Goal: Use online tool/utility: Utilize a website feature to perform a specific function

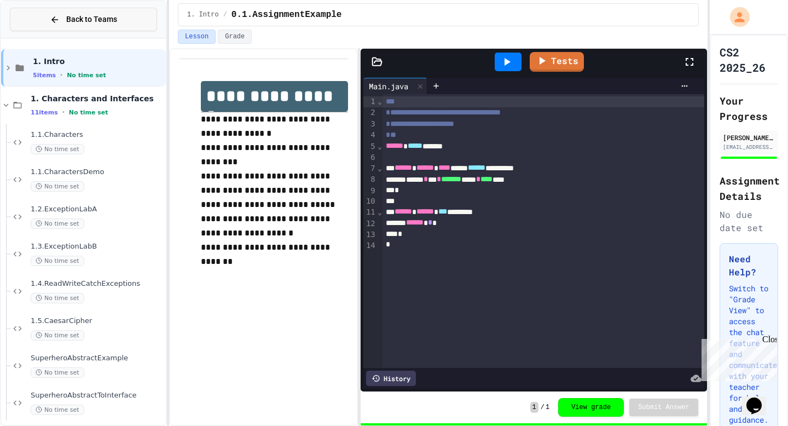
click at [54, 25] on button "Back to Teams" at bounding box center [83, 20] width 147 height 24
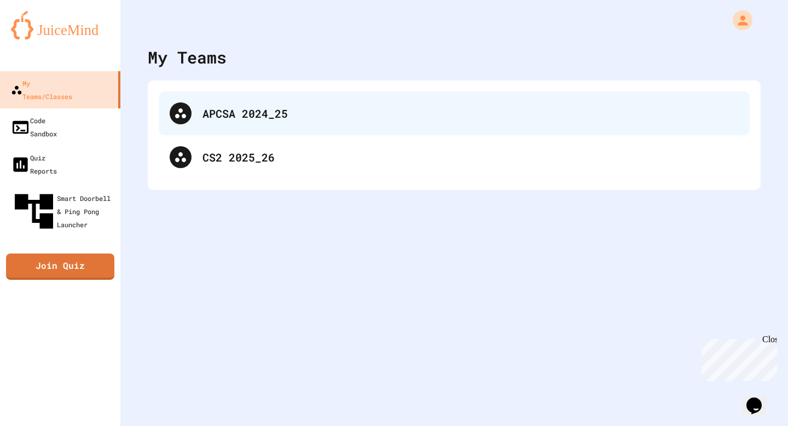
click at [249, 120] on div "APCSA 2024_25" at bounding box center [471, 113] width 536 height 16
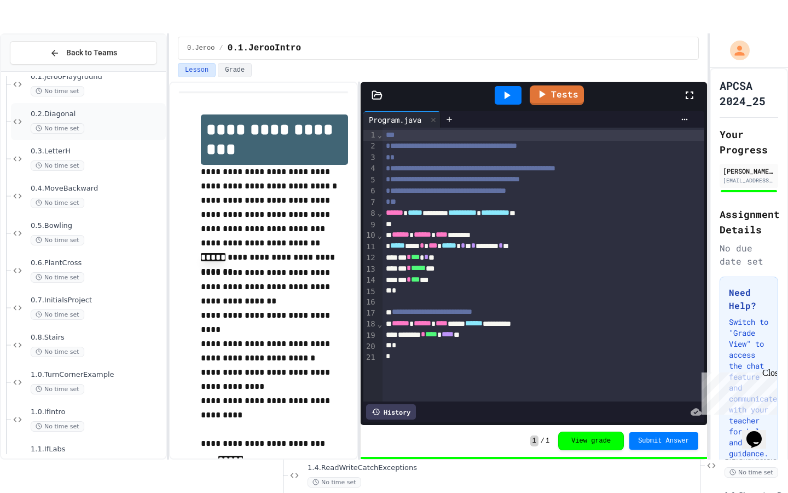
scroll to position [93, 0]
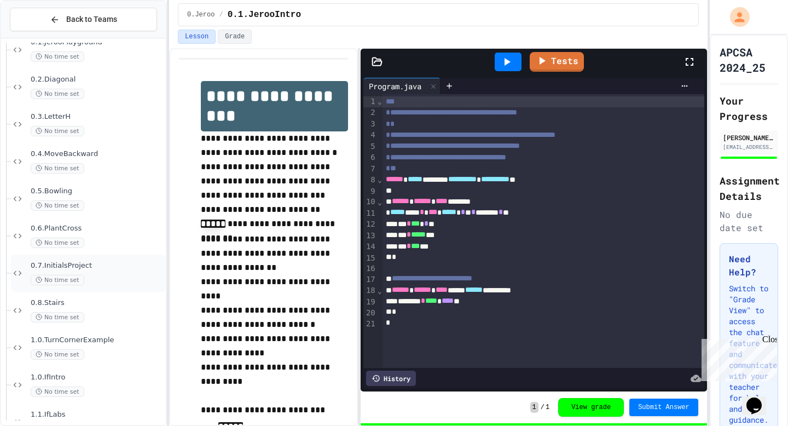
click at [102, 258] on div "0.7.InitialsProject No time set" at bounding box center [88, 273] width 155 height 37
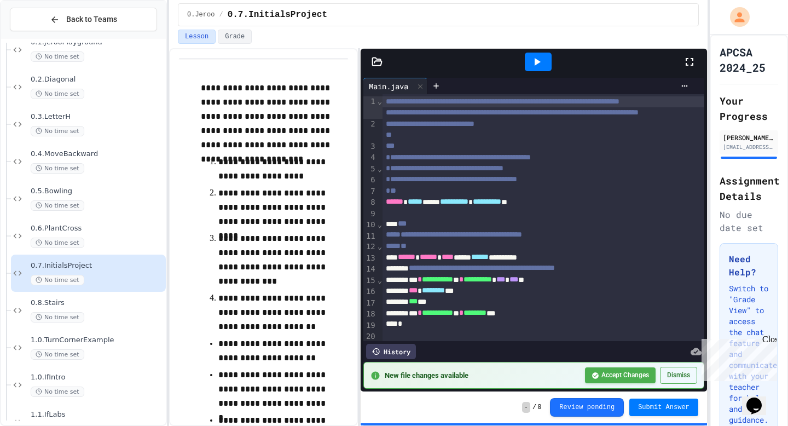
click at [680, 64] on div at bounding box center [539, 62] width 290 height 30
click at [687, 62] on icon at bounding box center [689, 61] width 13 height 13
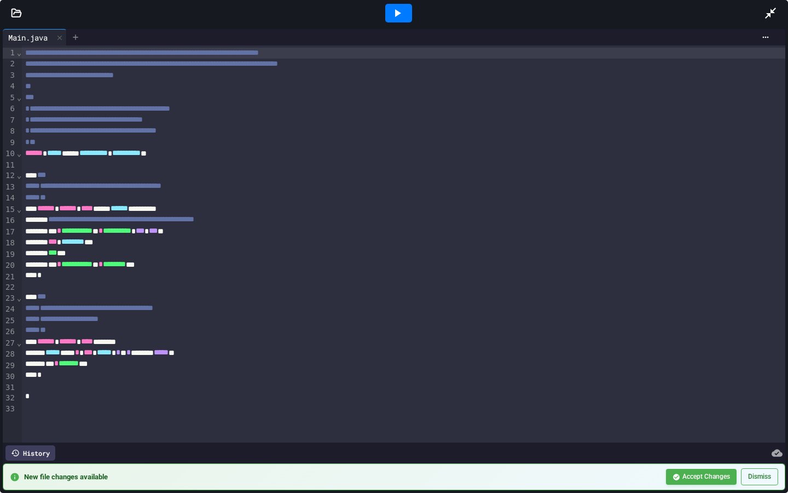
click at [76, 36] on icon at bounding box center [75, 37] width 9 height 9
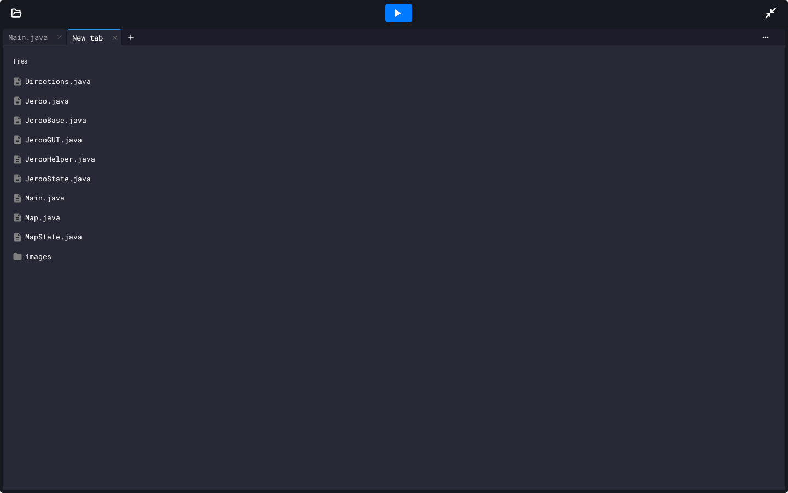
click at [57, 95] on div "Jeroo.java" at bounding box center [394, 101] width 772 height 20
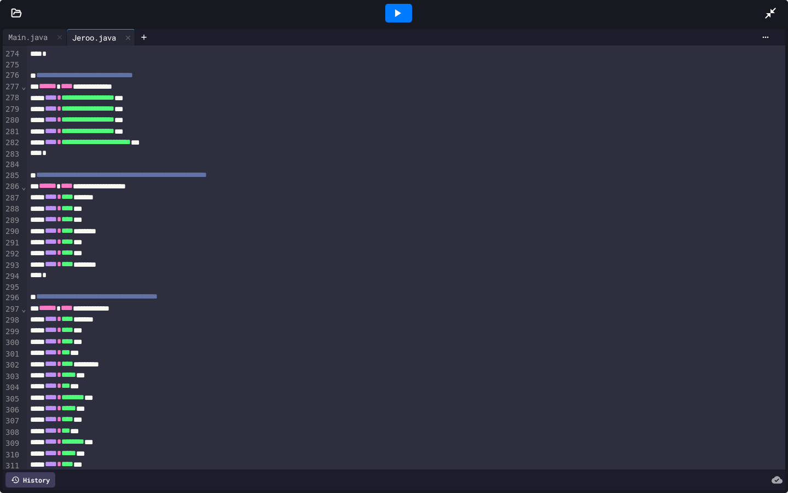
scroll to position [3103, 0]
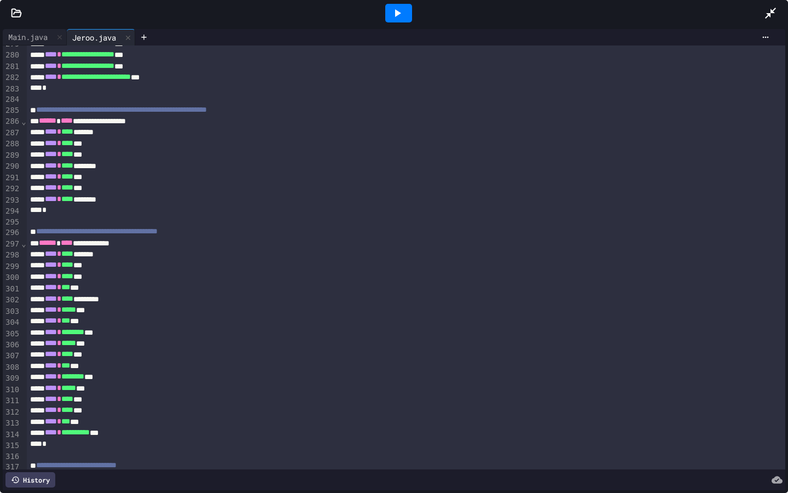
click at [395, 25] on div at bounding box center [399, 13] width 38 height 30
click at [395, 22] on div at bounding box center [398, 13] width 27 height 19
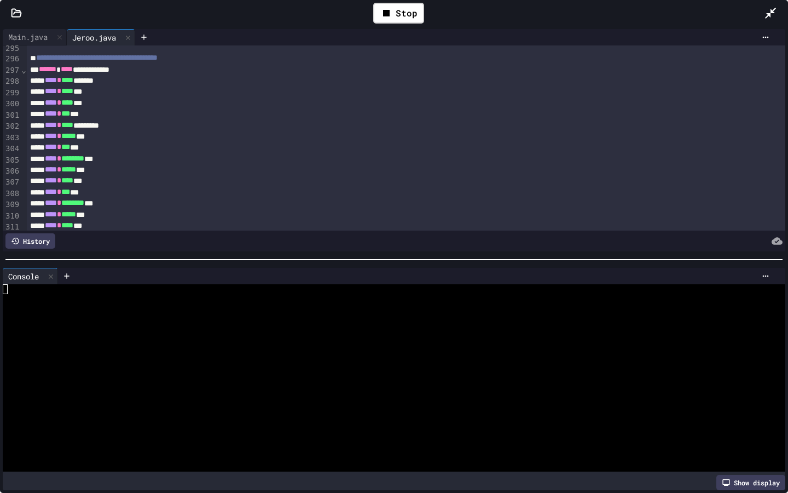
scroll to position [3288, 0]
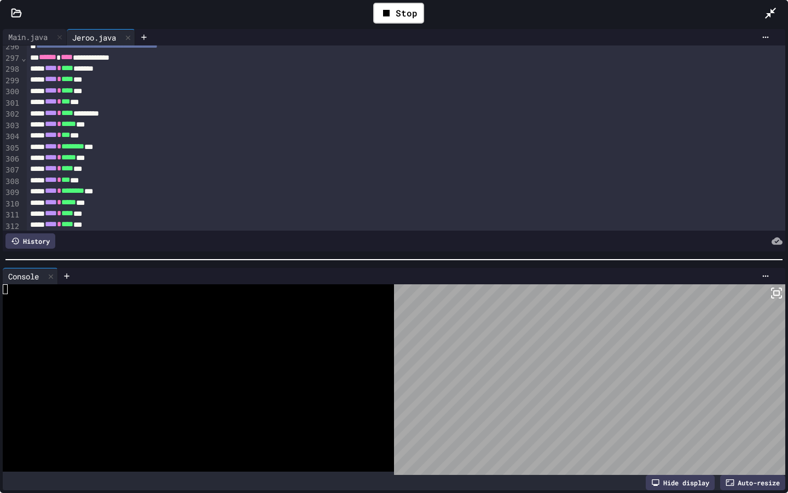
click at [682, 425] on div "Hide display" at bounding box center [680, 482] width 69 height 15
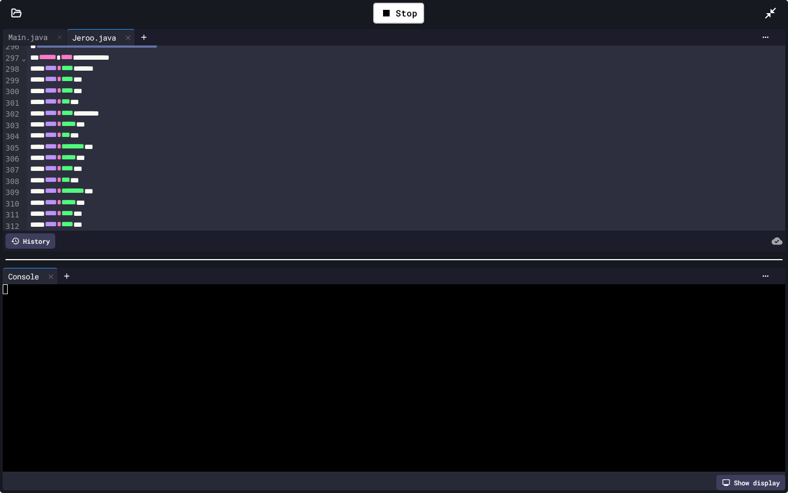
click at [680, 425] on div "Show display" at bounding box center [394, 482] width 783 height 15
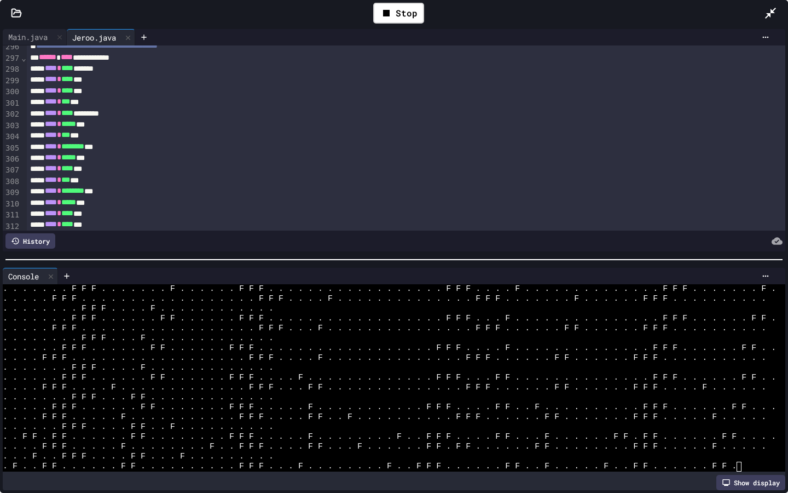
click at [758, 425] on div "Show display" at bounding box center [751, 482] width 69 height 15
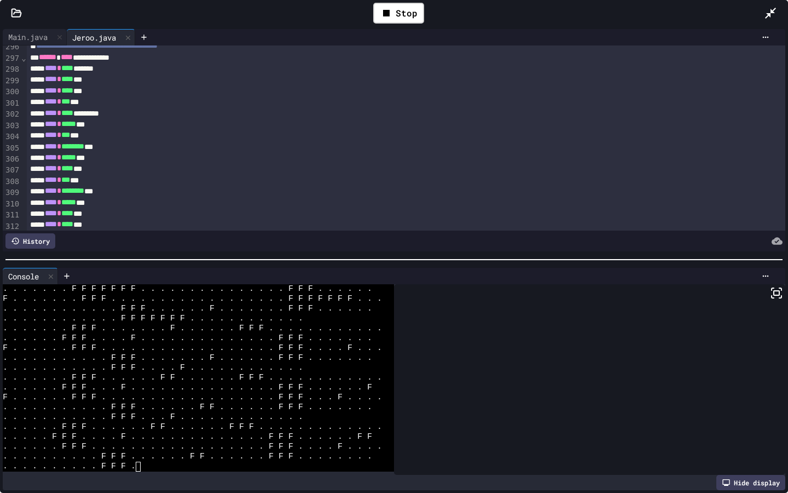
scroll to position [8946, 0]
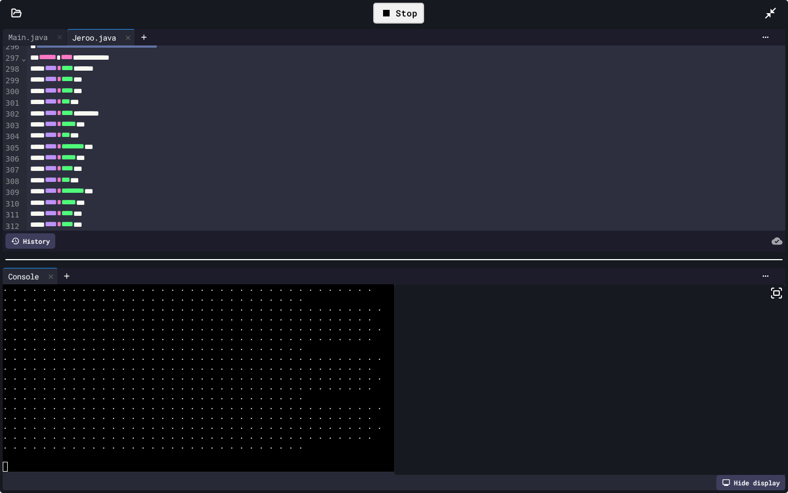
click at [405, 19] on div "Stop" at bounding box center [398, 13] width 51 height 21
click at [400, 20] on div at bounding box center [398, 13] width 27 height 19
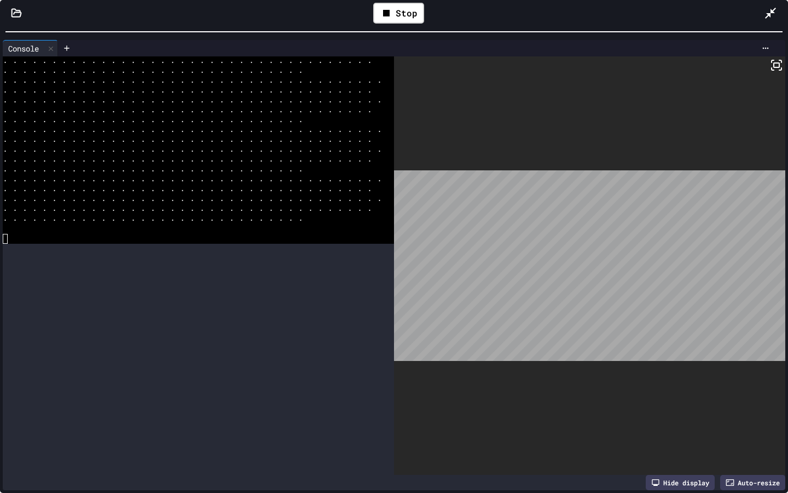
click at [537, 0] on div "**********" at bounding box center [394, 246] width 788 height 493
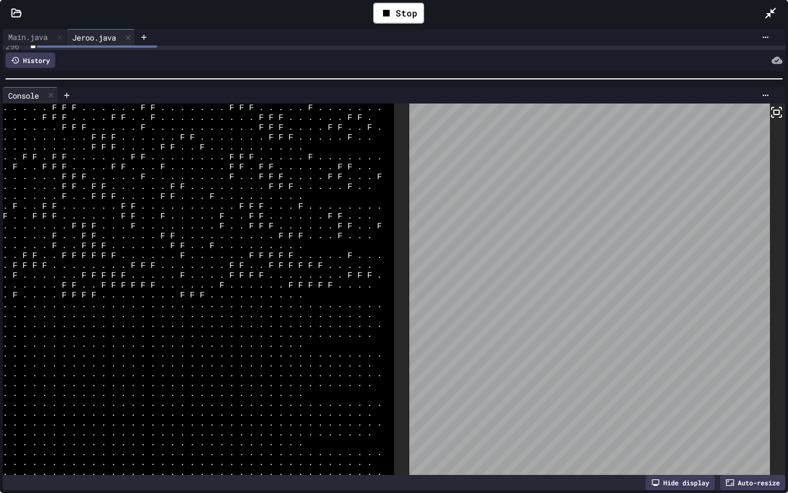
click at [518, 84] on div at bounding box center [394, 78] width 788 height 11
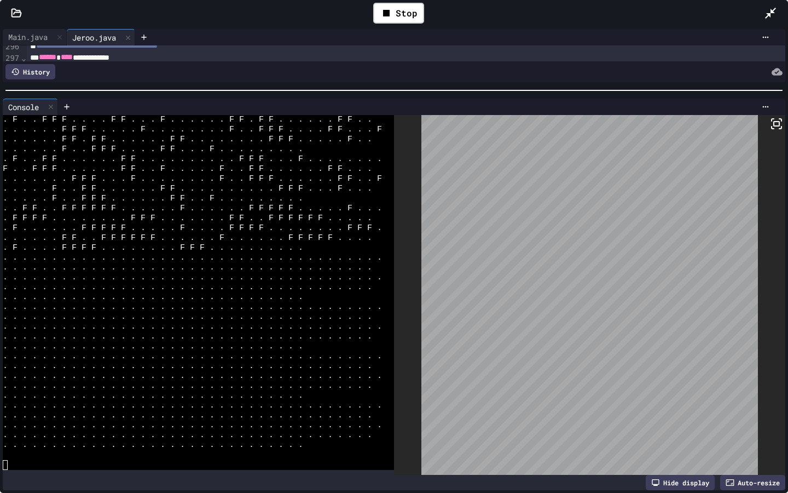
scroll to position [8779, 0]
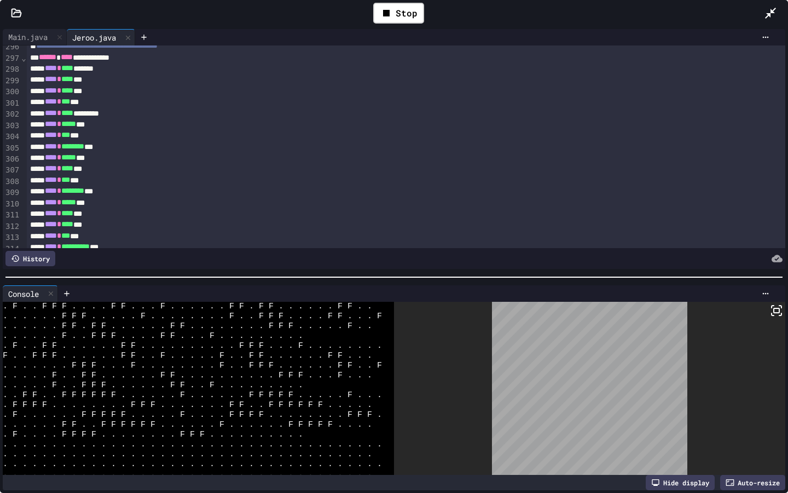
click at [685, 282] on div at bounding box center [394, 277] width 788 height 11
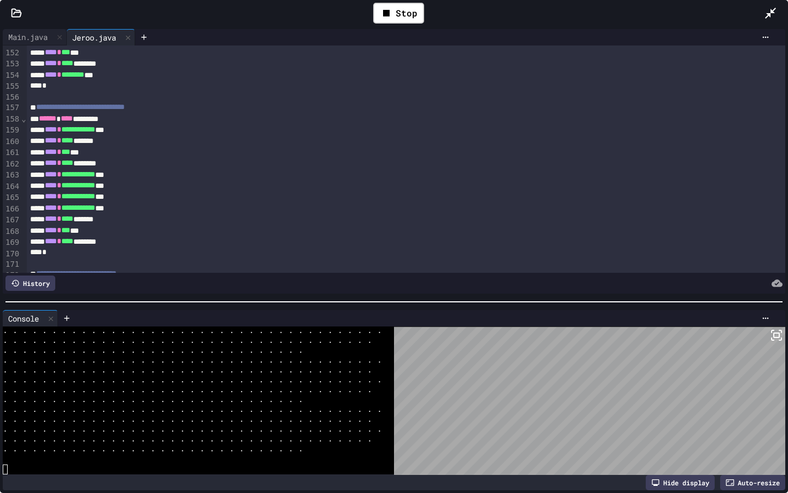
scroll to position [1567, 0]
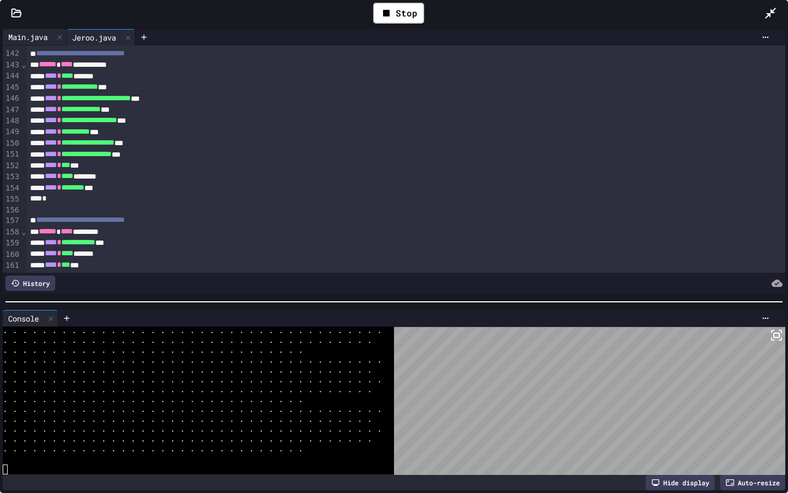
click at [34, 38] on div "Main.java" at bounding box center [28, 36] width 50 height 11
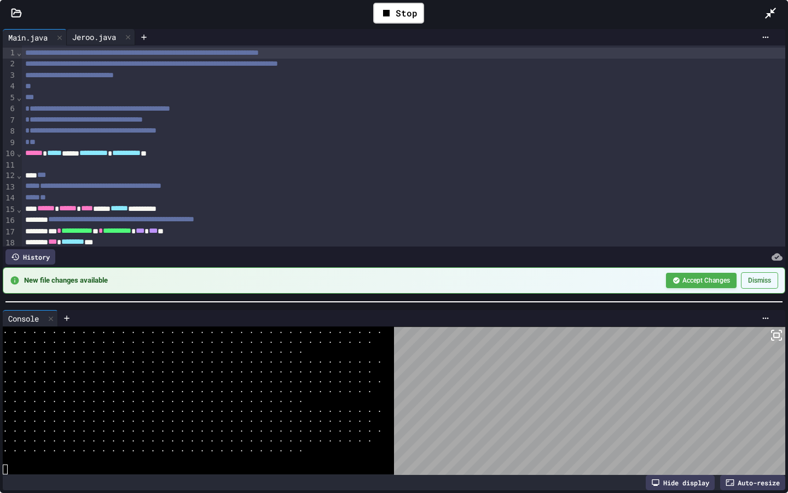
click at [99, 37] on div "Jeroo.java" at bounding box center [94, 36] width 55 height 11
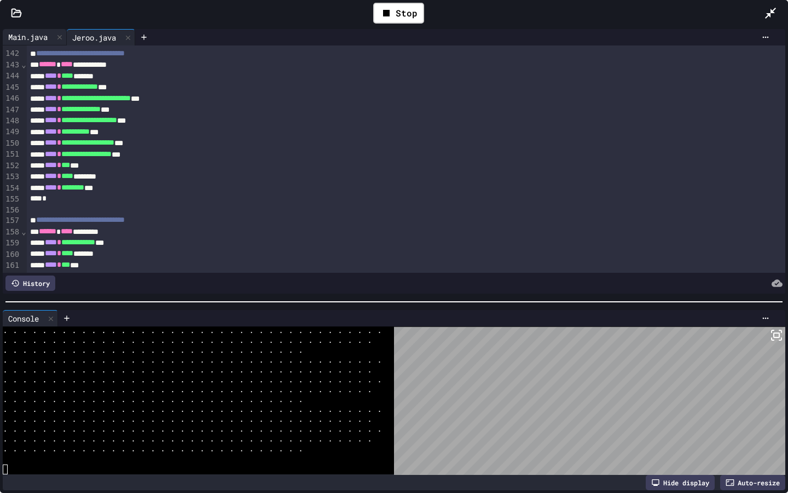
click at [32, 34] on div "Main.java" at bounding box center [28, 36] width 50 height 11
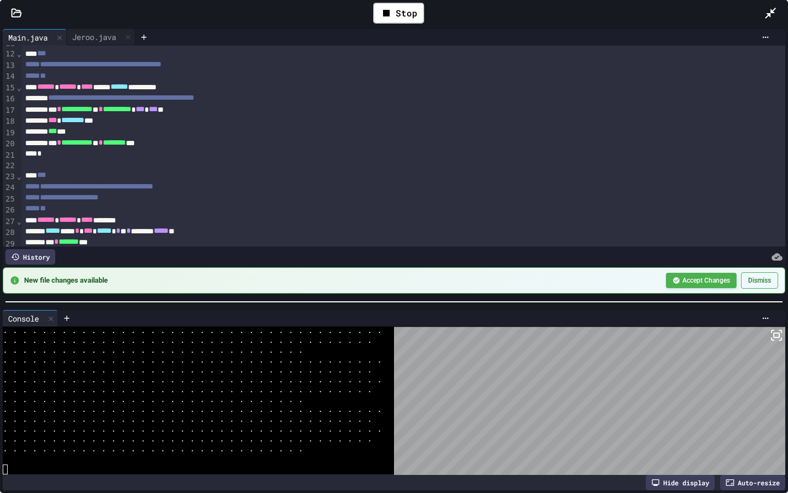
scroll to position [121, 0]
click at [101, 37] on div "Jeroo.java" at bounding box center [94, 36] width 55 height 11
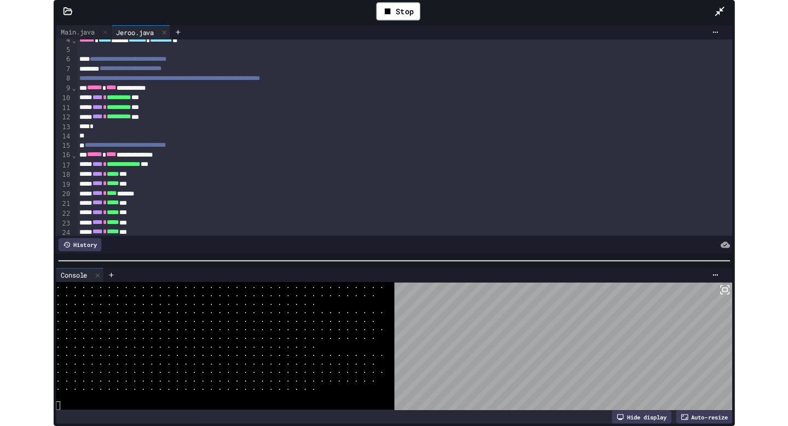
scroll to position [0, 0]
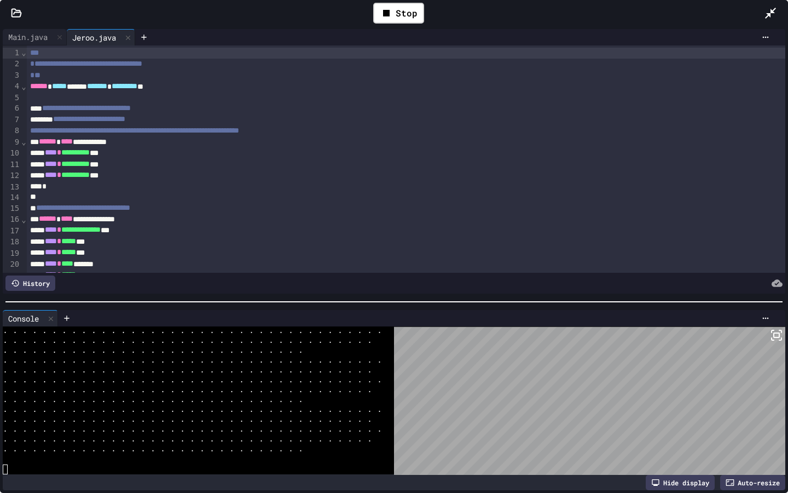
click at [766, 17] on icon at bounding box center [770, 13] width 11 height 11
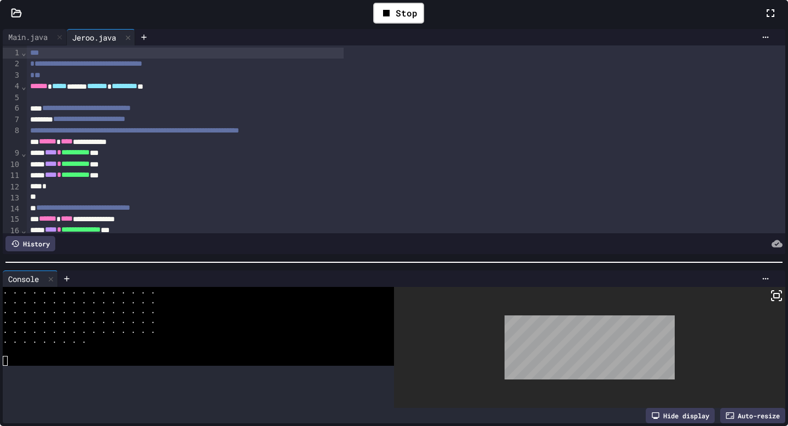
scroll to position [9853, 0]
